Goal: Task Accomplishment & Management: Use online tool/utility

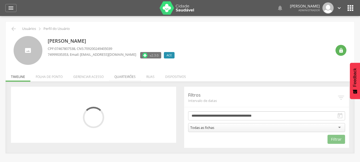
click at [132, 75] on li "Quarteirões" at bounding box center [125, 75] width 32 height 13
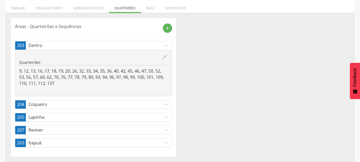
scroll to position [69, 0]
click at [49, 128] on p "Reviver" at bounding box center [96, 130] width 135 height 6
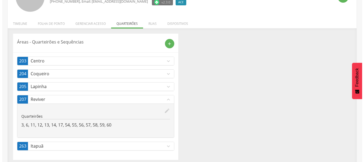
scroll to position [53, 0]
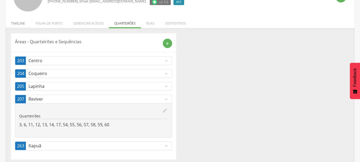
click at [22, 21] on li "Timeline" at bounding box center [18, 22] width 25 height 13
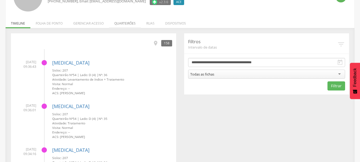
click at [117, 23] on li "Quarteirões" at bounding box center [125, 22] width 32 height 13
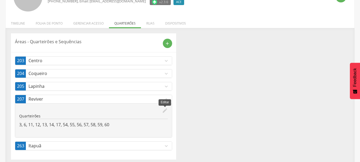
click at [165, 109] on icon "edit" at bounding box center [165, 110] width 6 height 6
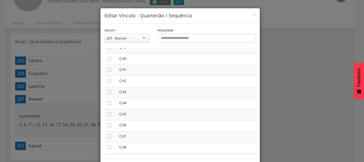
scroll to position [907, 0]
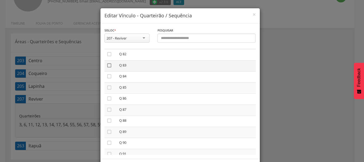
click at [108, 64] on icon "" at bounding box center [109, 65] width 5 height 5
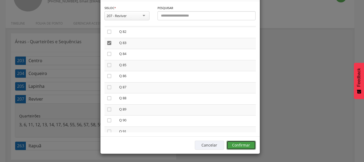
click at [232, 147] on button "Confirmar" at bounding box center [241, 145] width 29 height 9
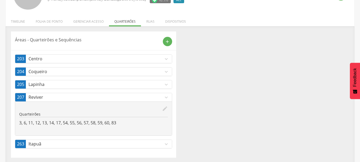
scroll to position [57, 0]
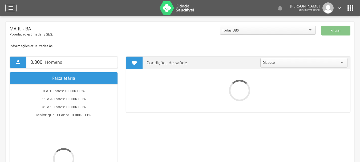
click at [14, 8] on div "" at bounding box center [10, 8] width 11 height 8
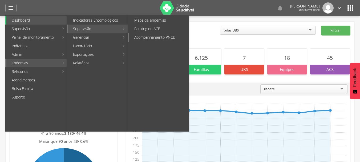
click at [147, 38] on link "Acompanhamento PNCD" at bounding box center [159, 37] width 60 height 9
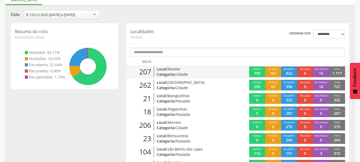
click at [171, 68] on span "Reviver" at bounding box center [173, 68] width 13 height 5
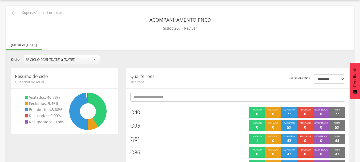
scroll to position [53, 0]
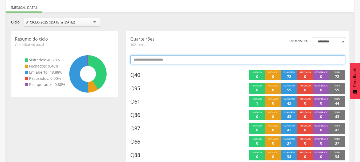
click at [161, 59] on input "text" at bounding box center [237, 59] width 215 height 9
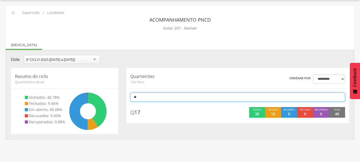
scroll to position [16, 0]
type input "*"
type input "**"
